Goal: Book appointment/travel/reservation

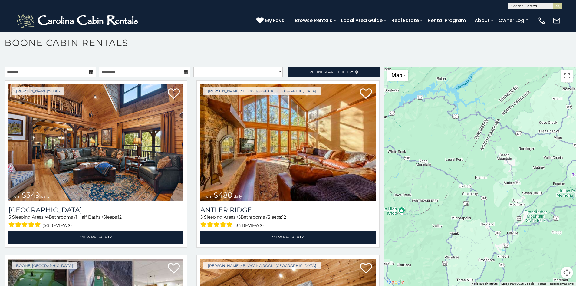
scroll to position [21, 0]
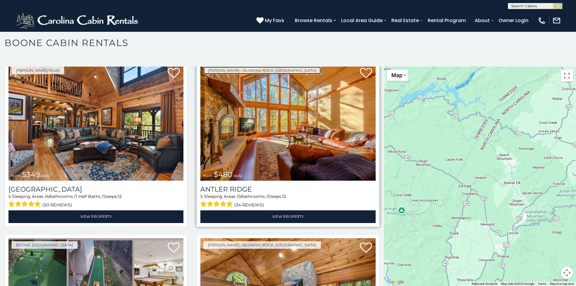
click at [216, 68] on link "Boone / Blowing Rock, NC" at bounding box center [261, 71] width 117 height 8
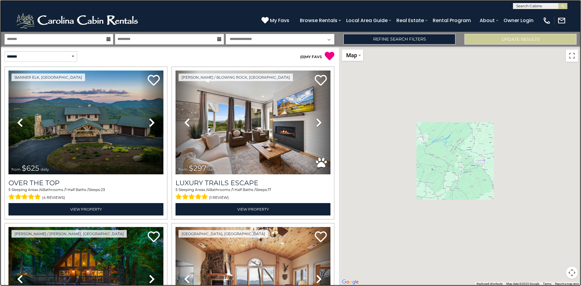
click at [99, 131] on link at bounding box center [290, 143] width 581 height 286
